Goal: Find specific page/section

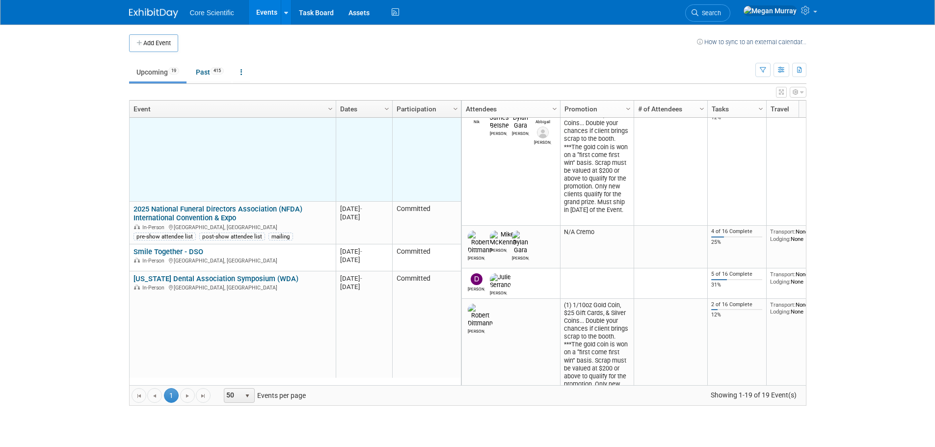
scroll to position [412, 0]
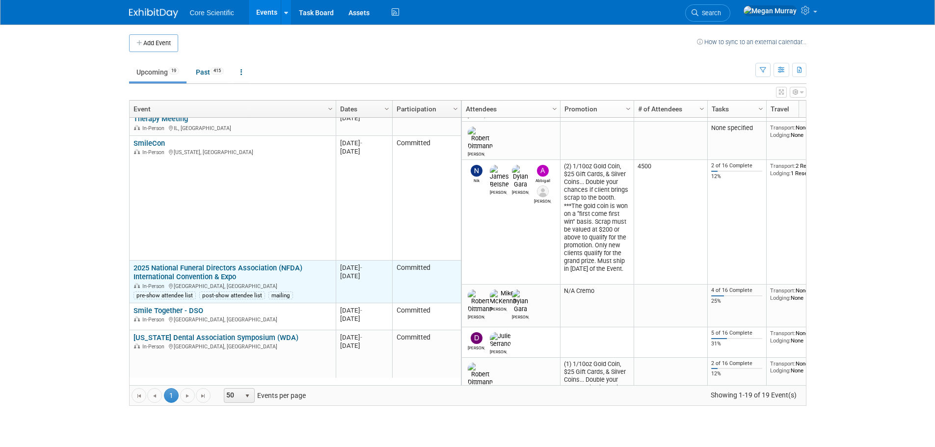
click at [216, 266] on link "2025 National Funeral Directors Association (NFDA) International Convention & E…" at bounding box center [217, 273] width 169 height 18
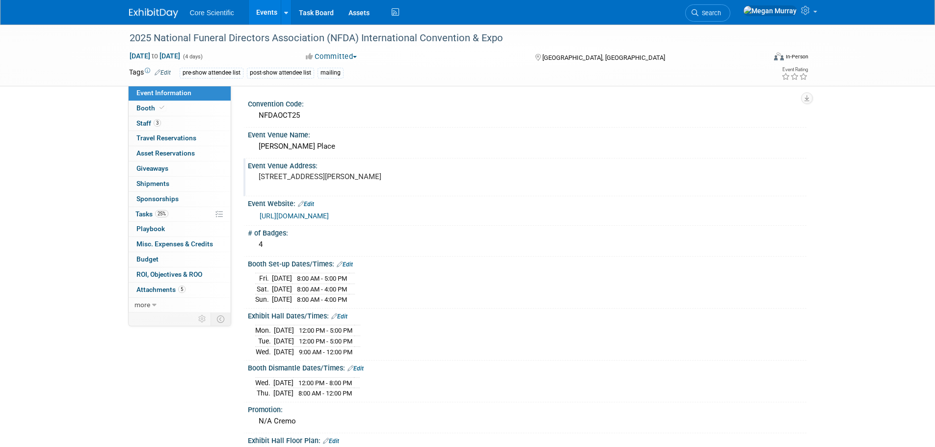
click at [343, 181] on pre "[STREET_ADDRESS][PERSON_NAME]" at bounding box center [364, 176] width 211 height 9
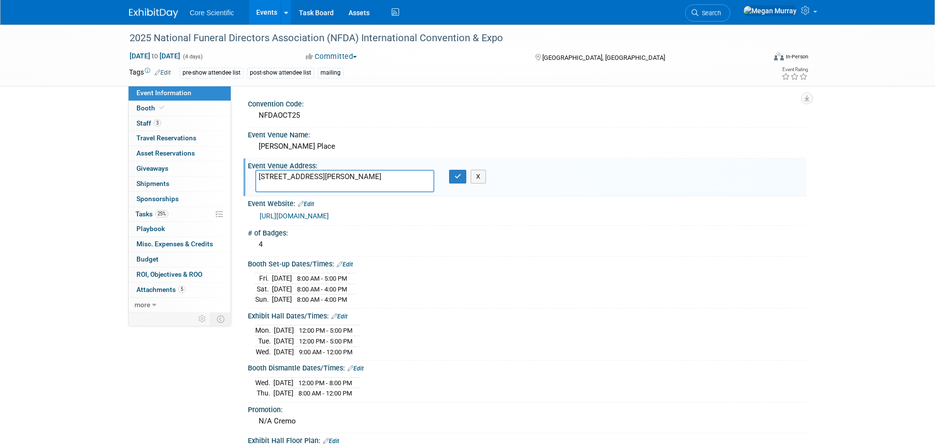
click at [343, 181] on textarea "[STREET_ADDRESS][PERSON_NAME]" at bounding box center [344, 181] width 179 height 23
click at [184, 111] on link "Booth" at bounding box center [180, 108] width 102 height 15
